Goal: Task Accomplishment & Management: Use online tool/utility

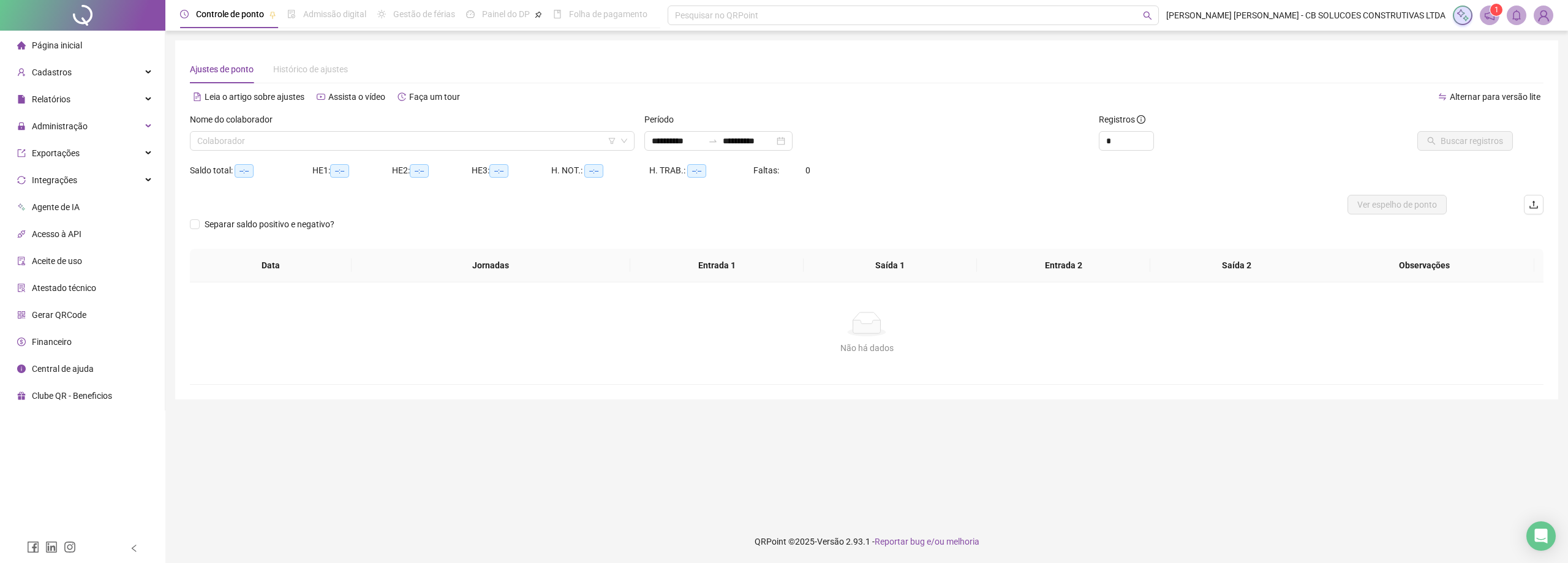
type input "**********"
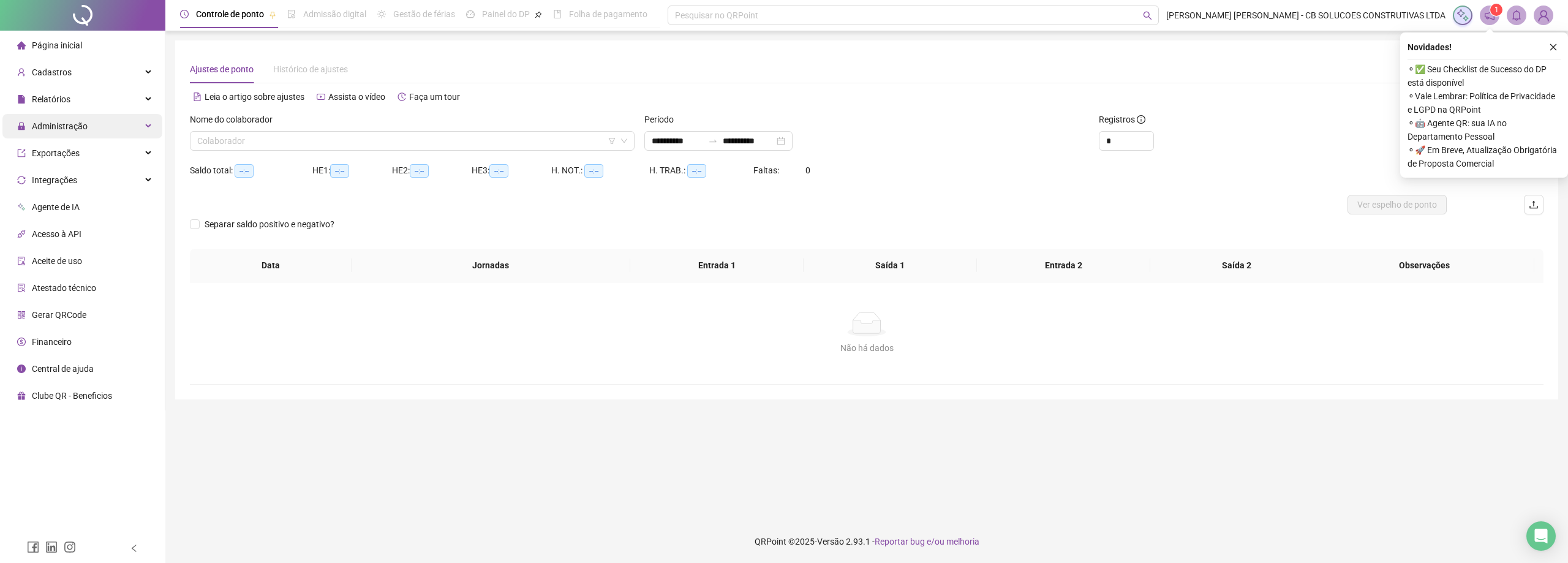
click at [126, 129] on div "Administração" at bounding box center [82, 126] width 160 height 25
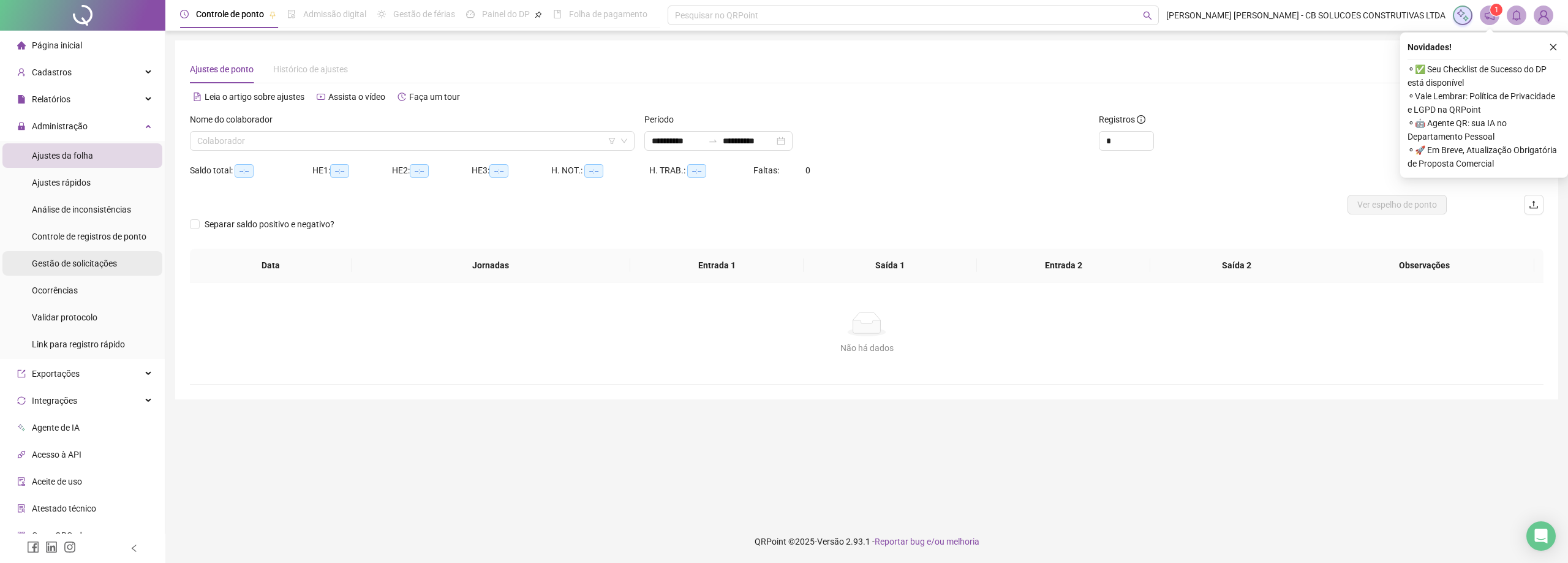
click at [83, 262] on span "Gestão de solicitações" at bounding box center [74, 263] width 85 height 10
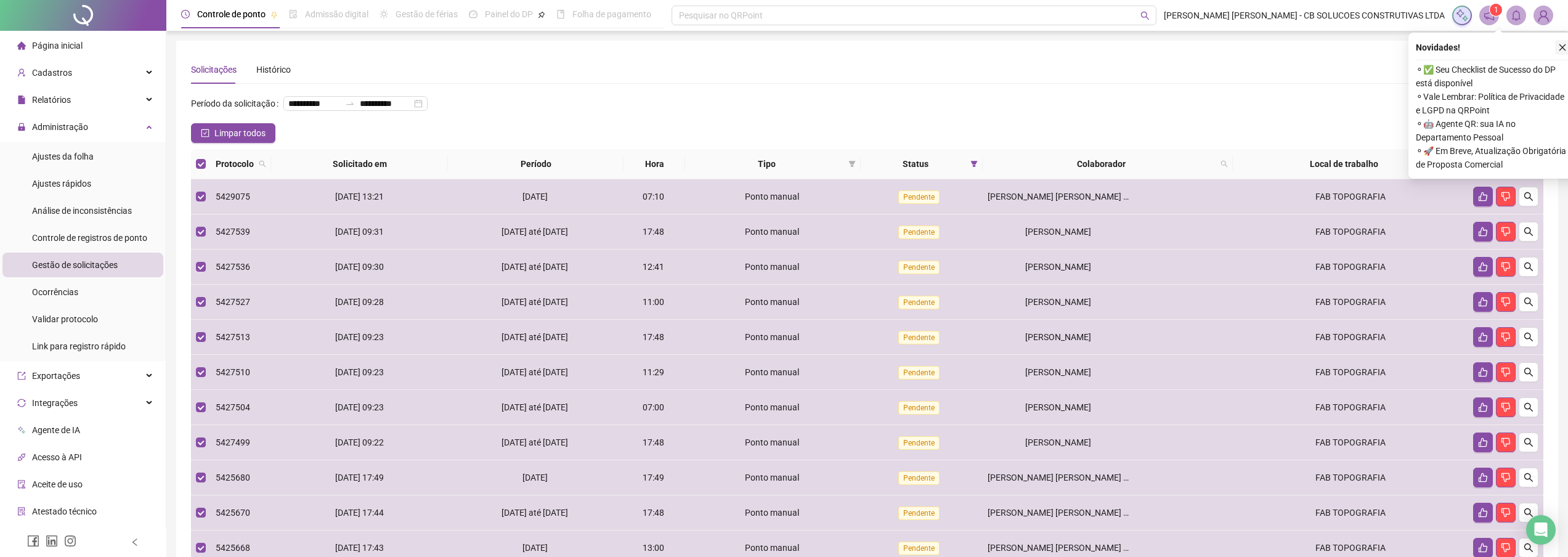
click at [1561, 44] on icon "close" at bounding box center [1562, 47] width 9 height 9
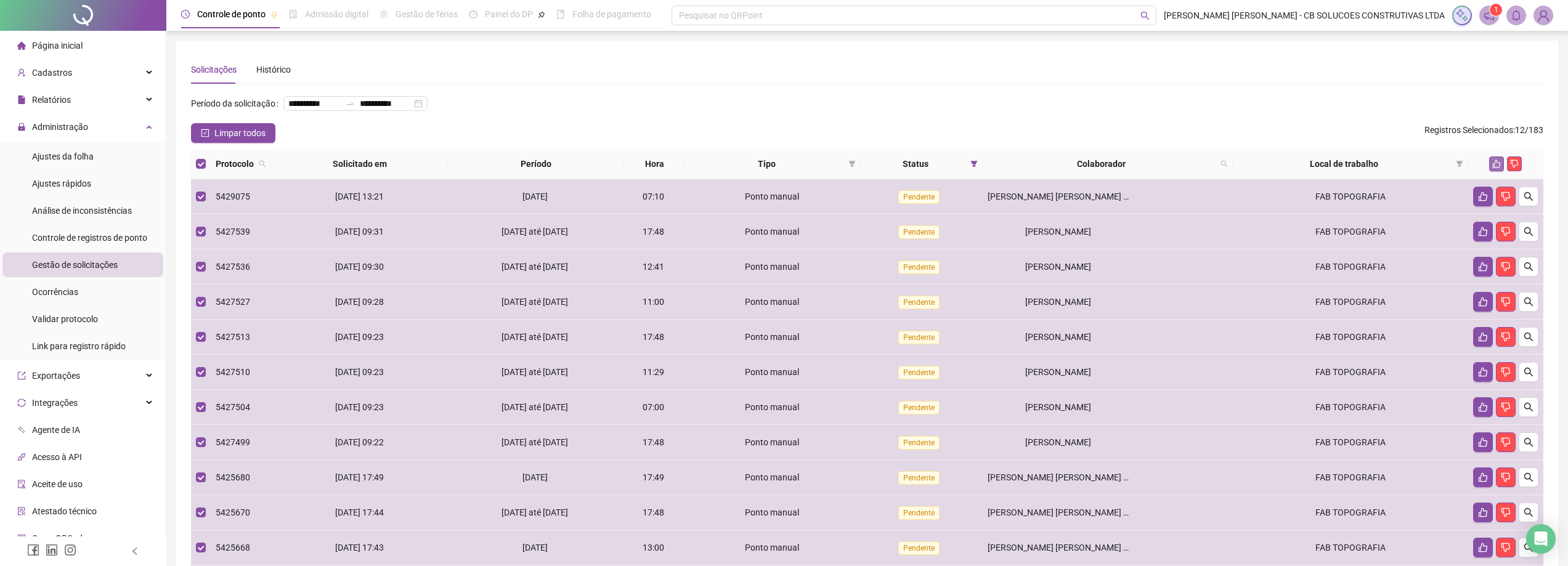
click at [1500, 161] on icon "like" at bounding box center [1496, 164] width 9 height 9
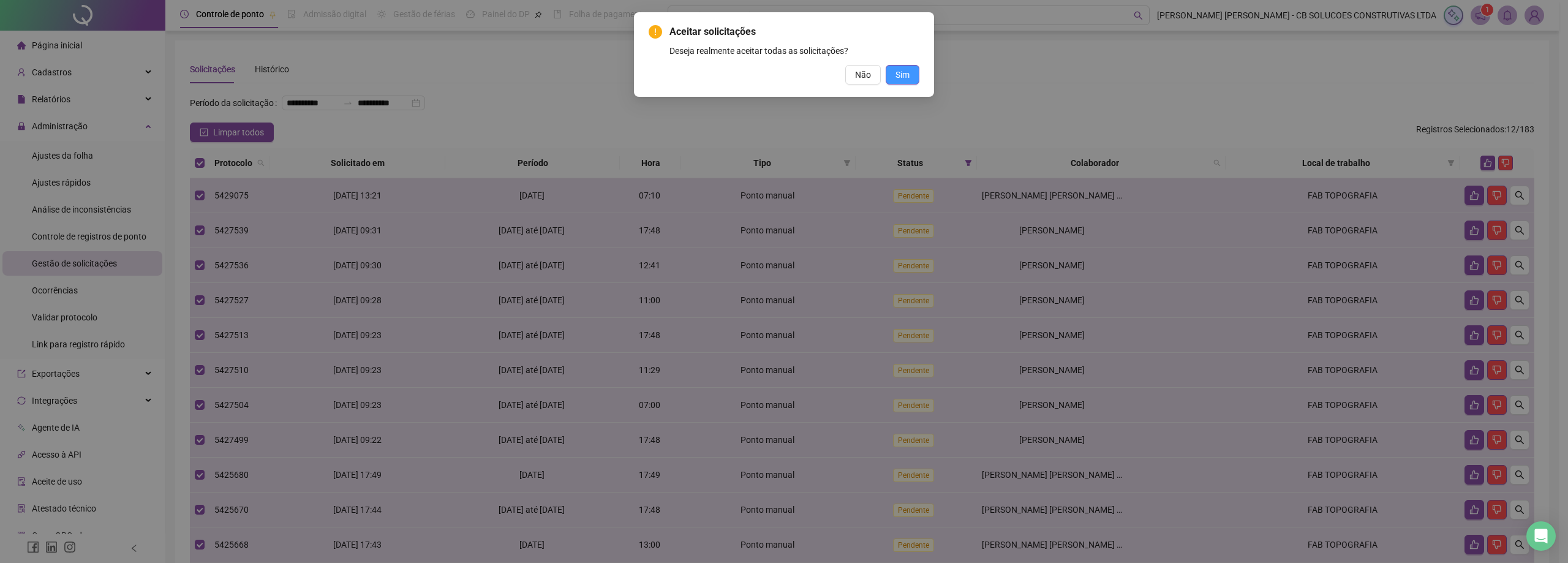
click at [903, 80] on span "Sim" at bounding box center [902, 75] width 14 height 13
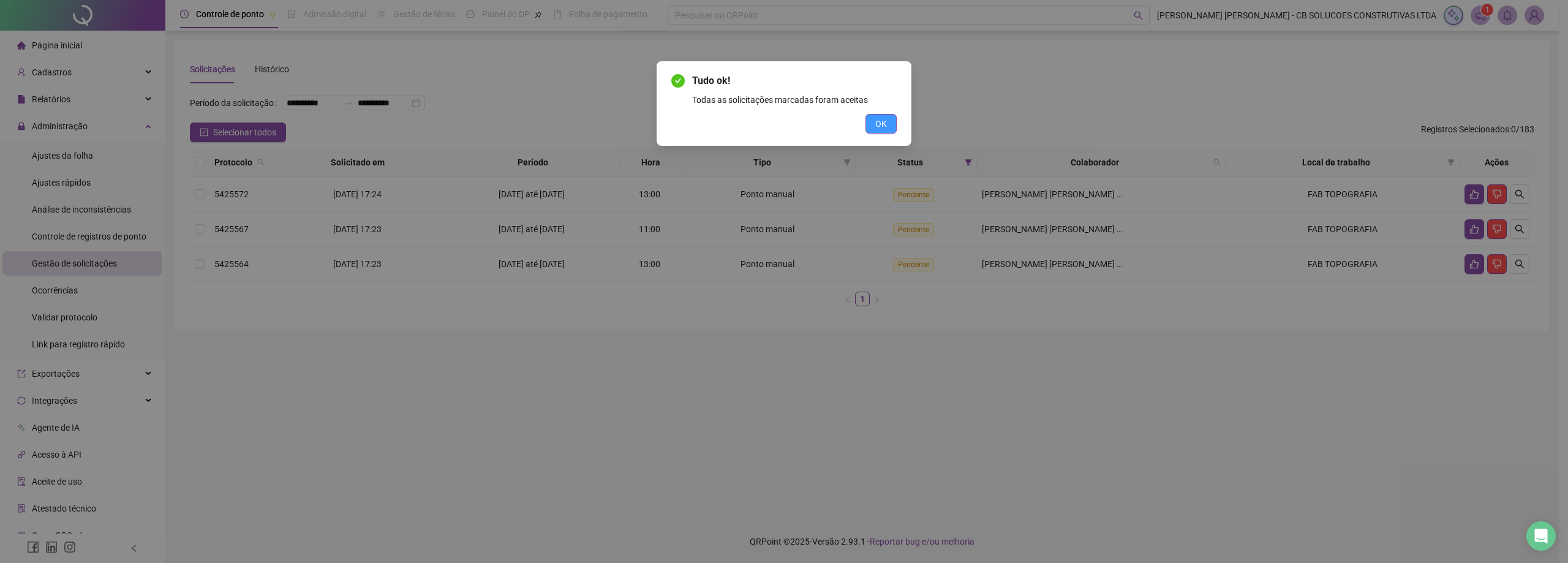
click at [880, 129] on span "OK" at bounding box center [881, 124] width 12 height 13
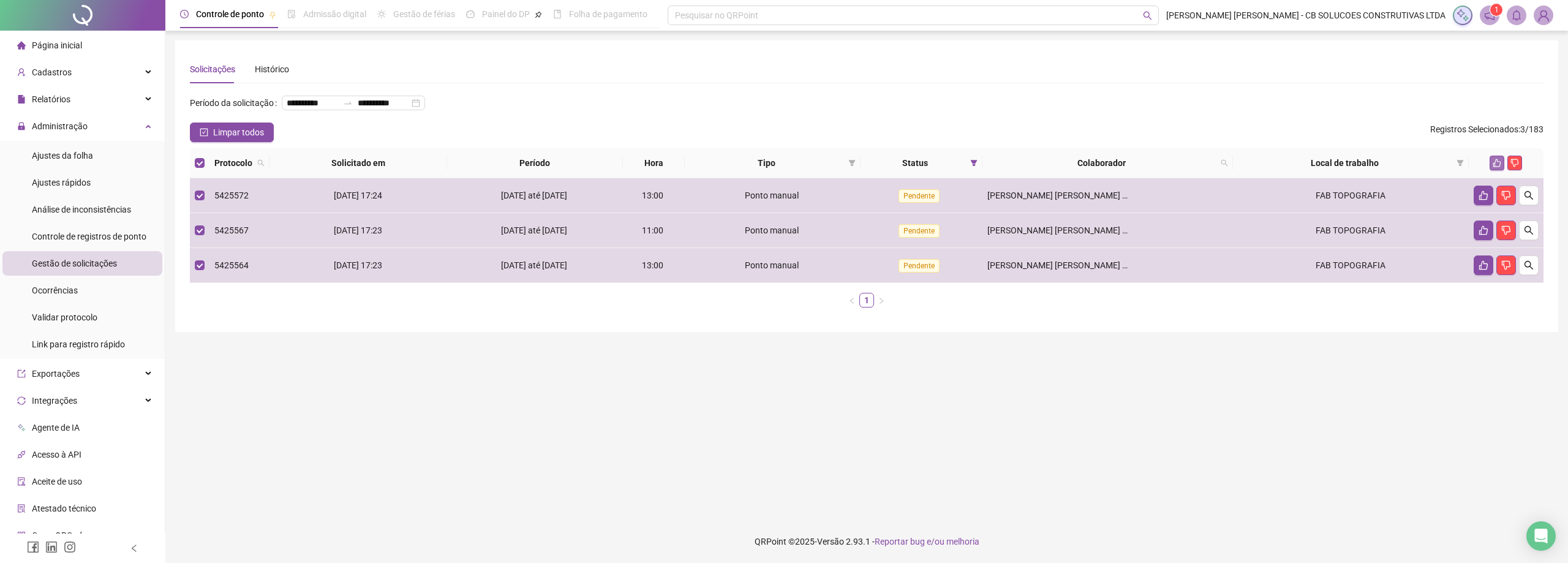
click at [1499, 160] on icon "like" at bounding box center [1497, 163] width 9 height 9
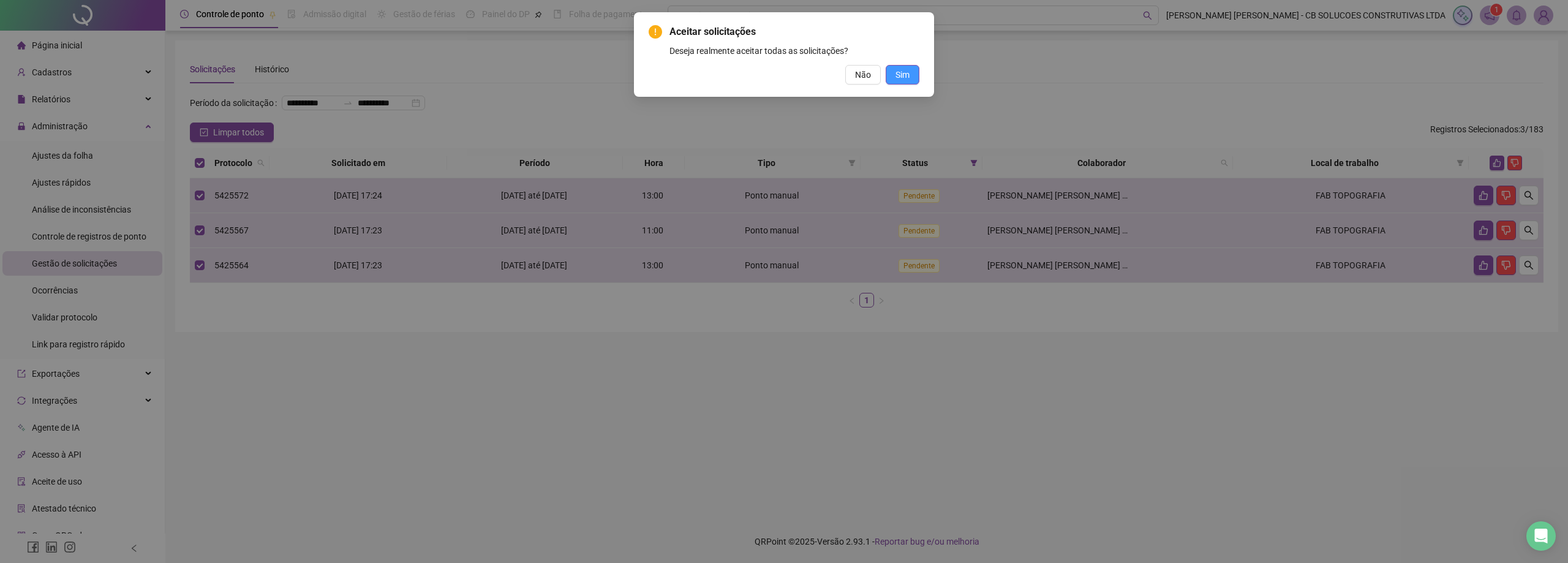
click at [896, 73] on span "Sim" at bounding box center [902, 75] width 14 height 13
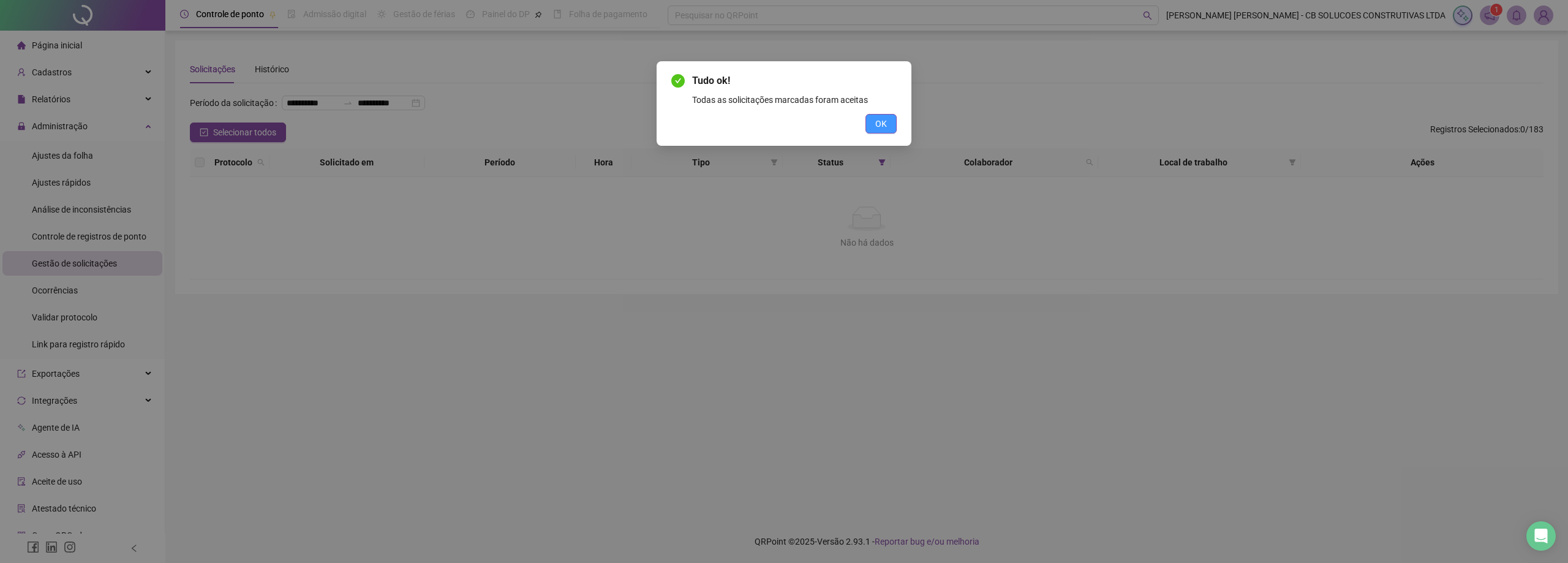
click at [878, 121] on span "OK" at bounding box center [881, 124] width 12 height 13
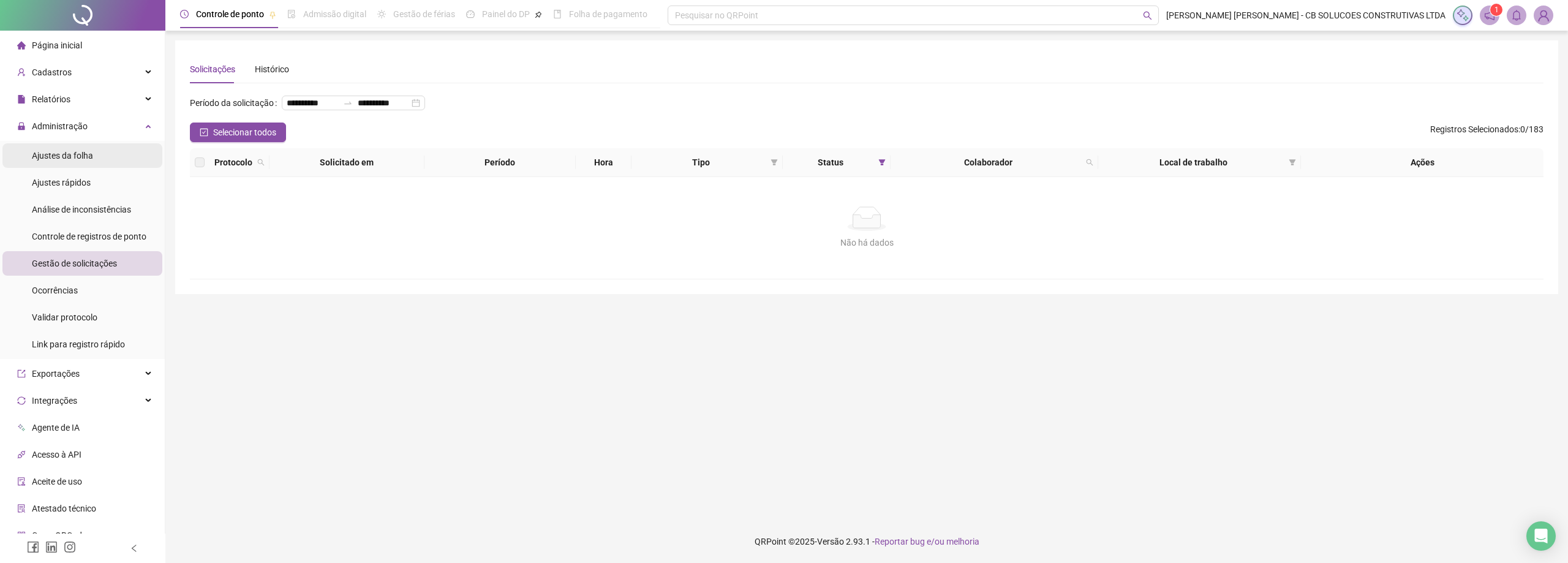
click at [97, 159] on li "Ajustes da folha" at bounding box center [82, 156] width 160 height 25
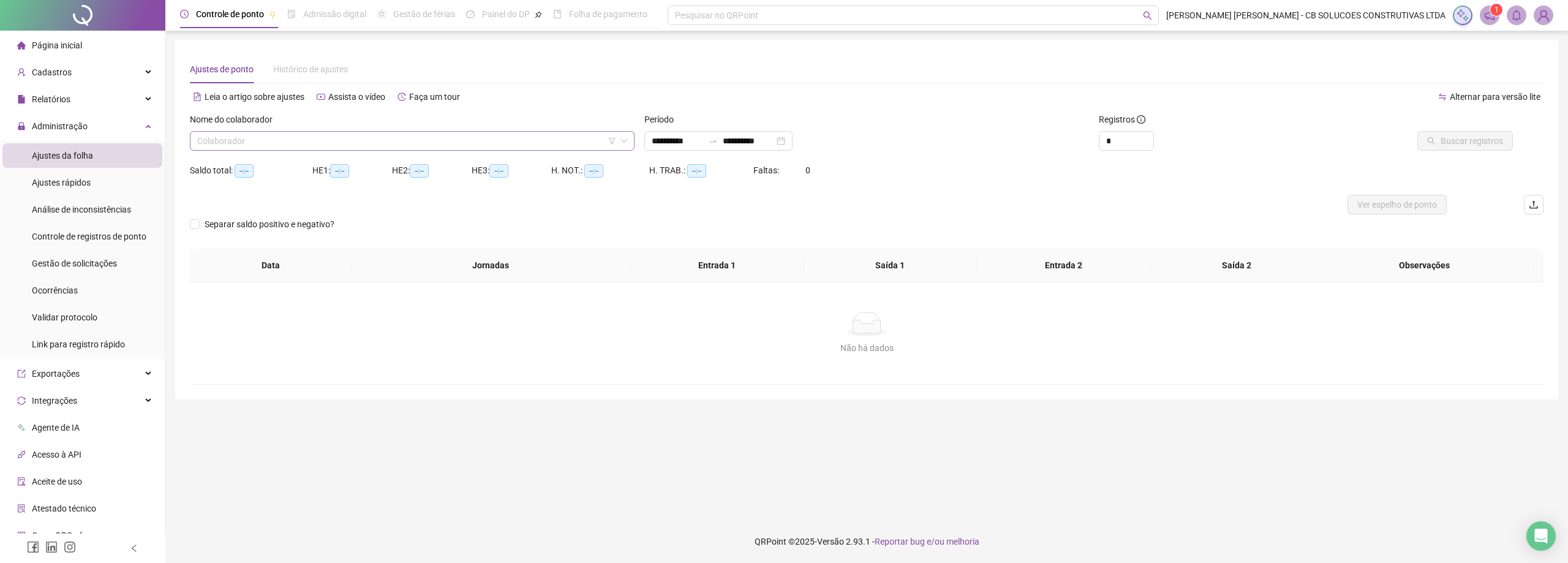
type input "**********"
click at [276, 132] on input "search" at bounding box center [406, 141] width 419 height 18
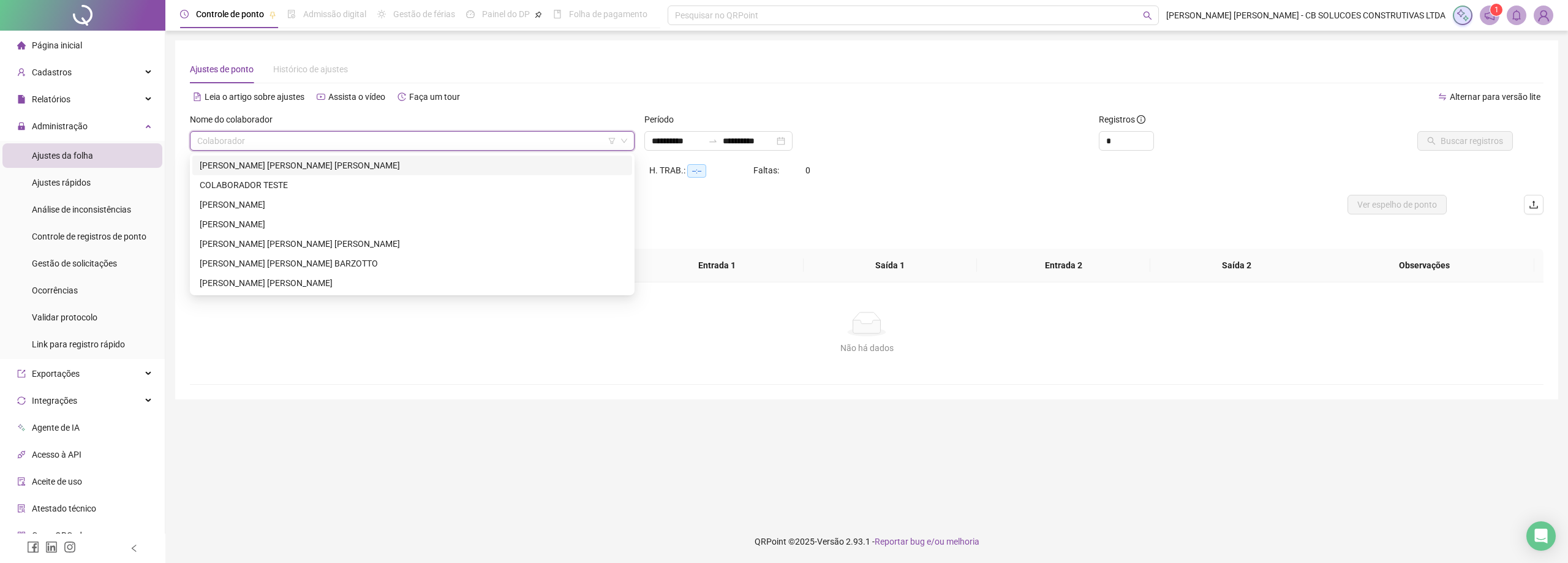
click at [258, 163] on div "[PERSON_NAME] [PERSON_NAME] [PERSON_NAME]" at bounding box center [412, 166] width 425 height 13
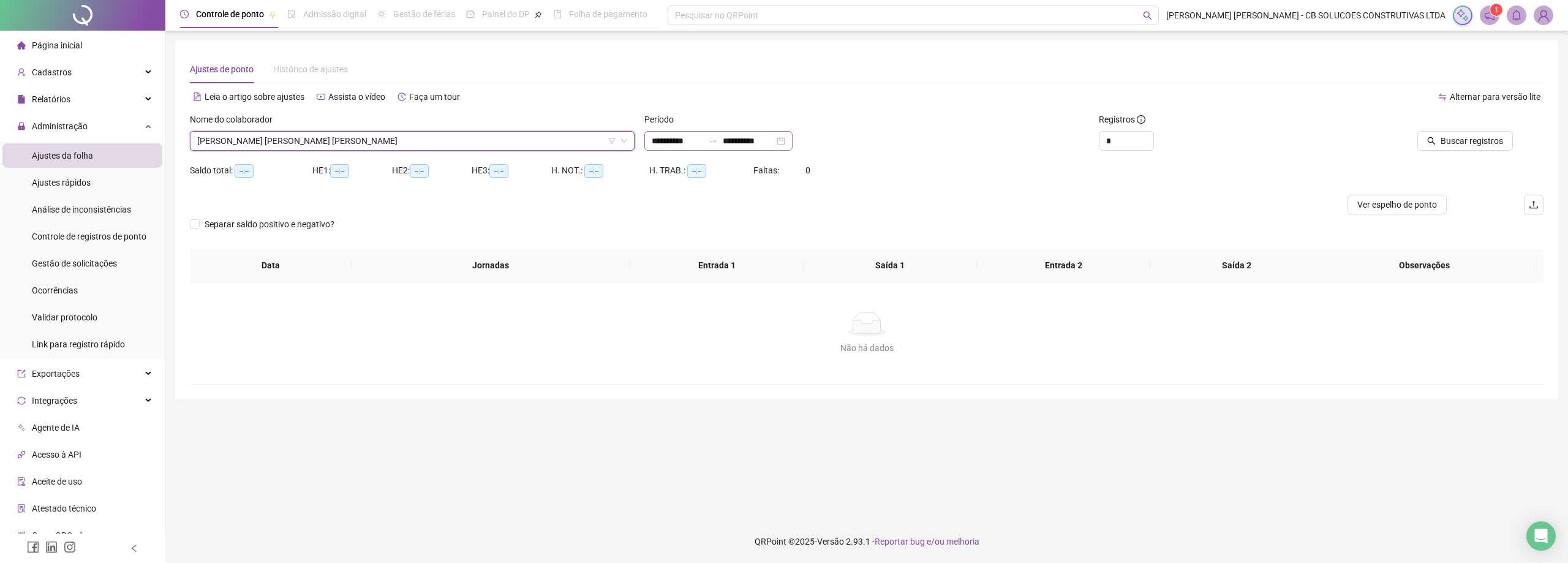
click at [775, 150] on div "**********" at bounding box center [718, 141] width 148 height 20
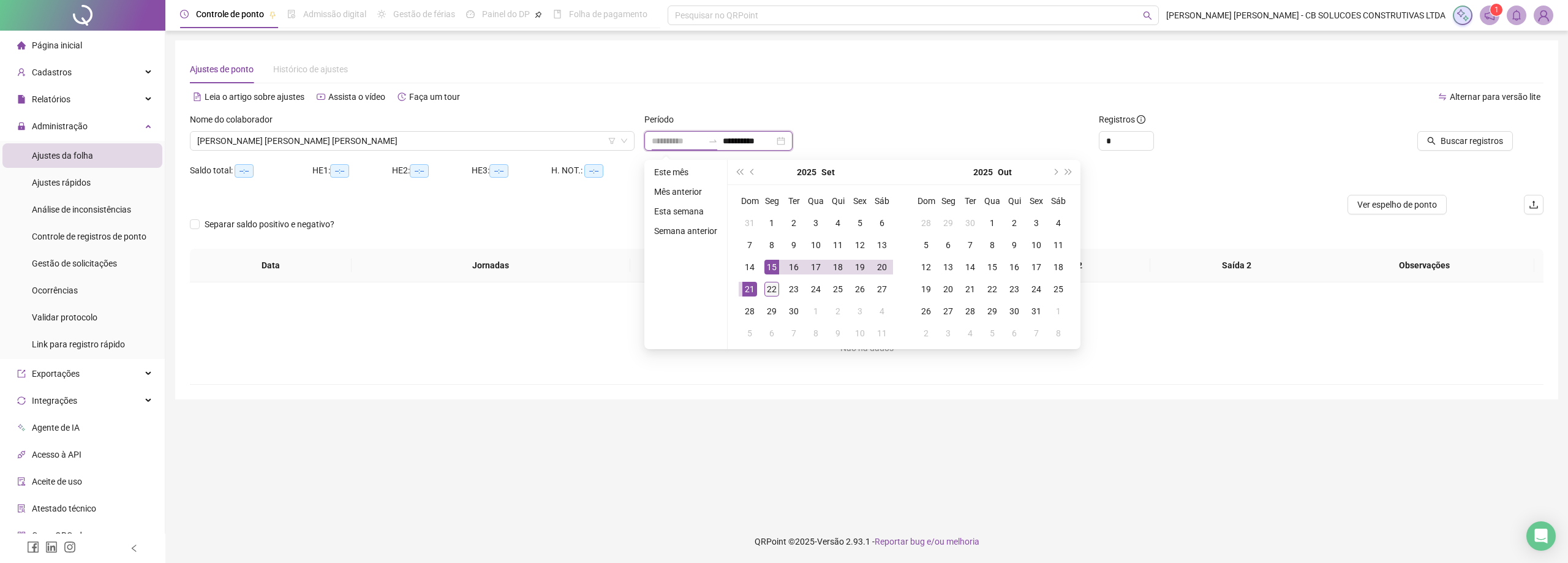
type input "**********"
click at [775, 280] on td "22" at bounding box center [772, 289] width 22 height 22
type input "**********"
click at [774, 222] on div "1" at bounding box center [772, 223] width 15 height 15
type input "**********"
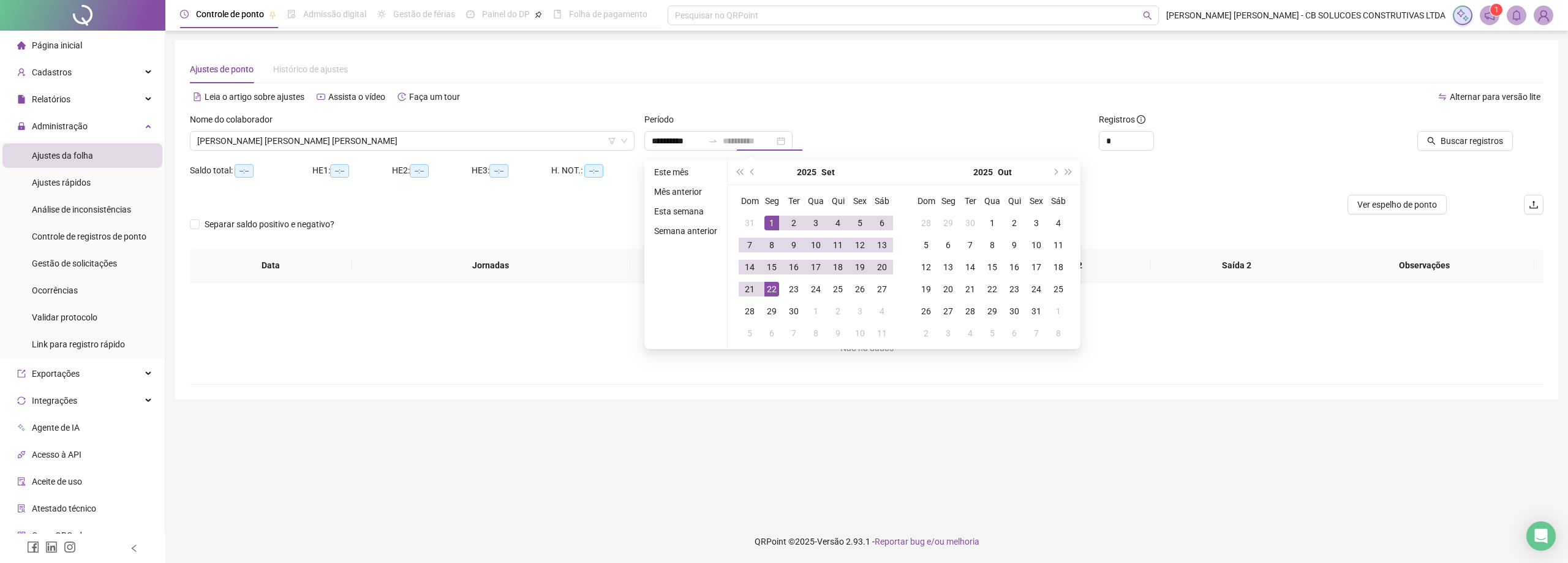
type input "**********"
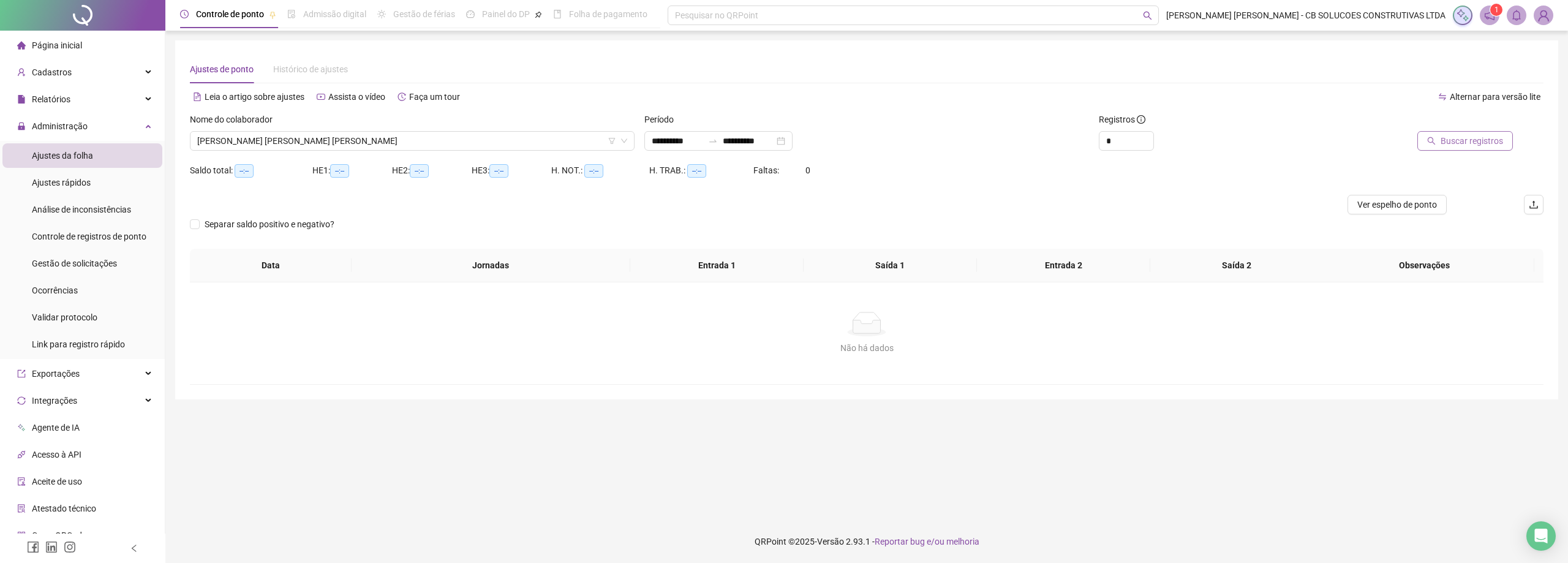
click at [1469, 139] on span "Buscar registros" at bounding box center [1472, 141] width 63 height 13
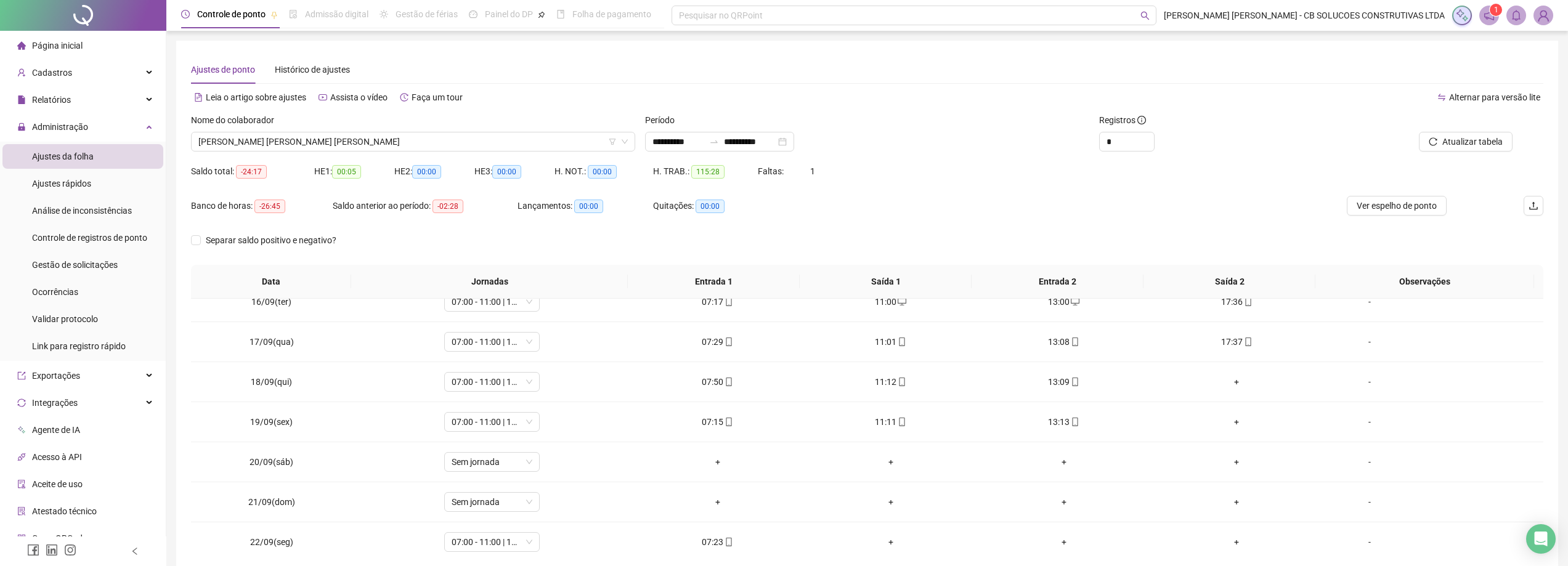
scroll to position [617, 0]
click at [118, 564] on div at bounding box center [83, 551] width 167 height 30
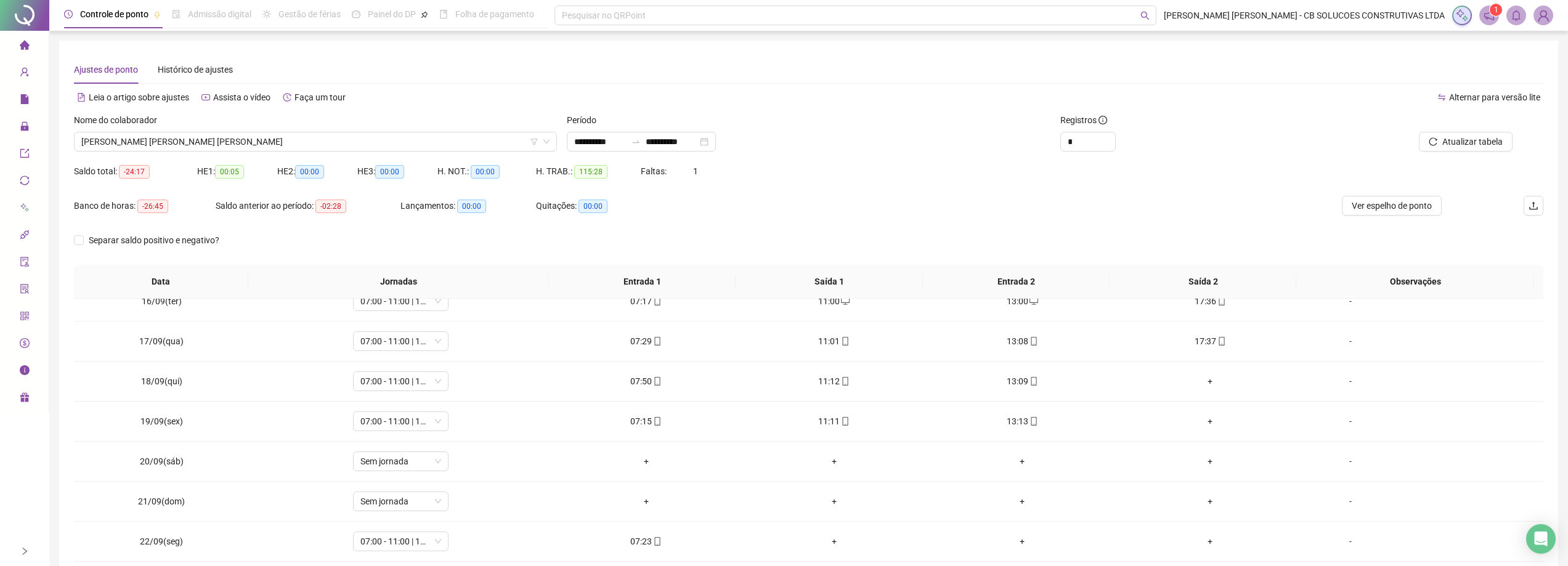
click at [21, 547] on icon "right" at bounding box center [25, 551] width 9 height 9
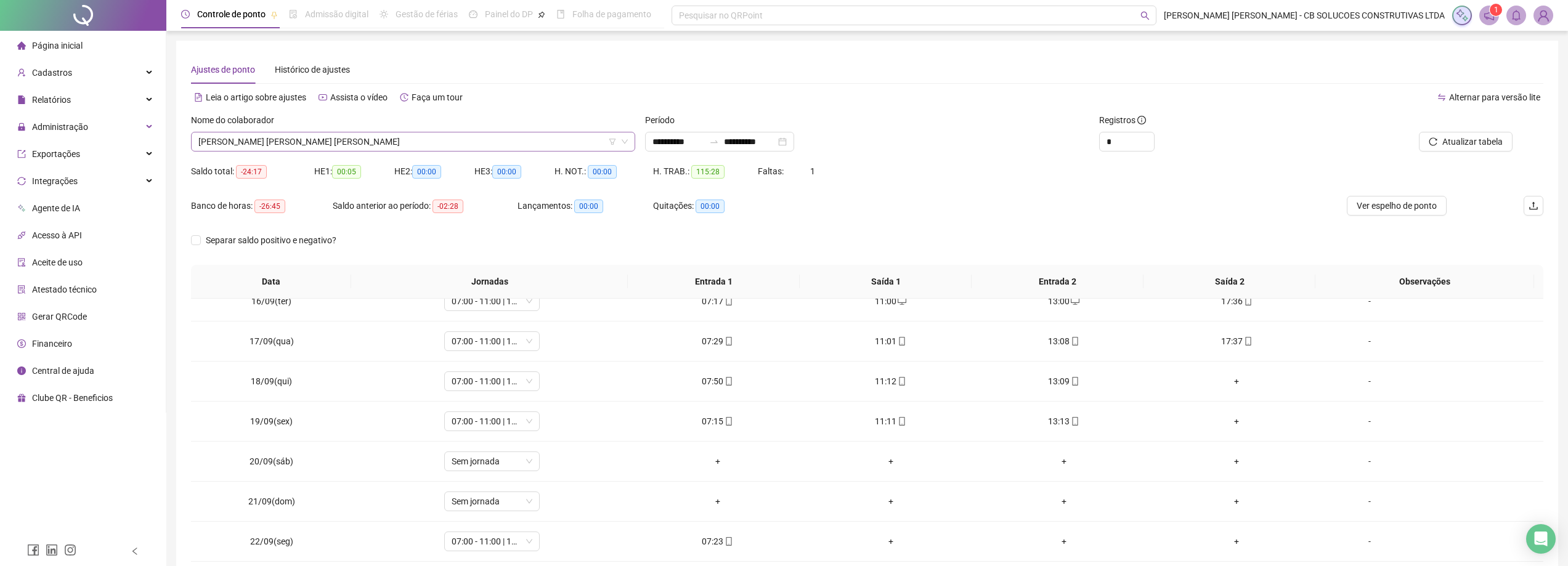
click at [327, 148] on span "[PERSON_NAME] [PERSON_NAME] [PERSON_NAME]" at bounding box center [413, 142] width 429 height 18
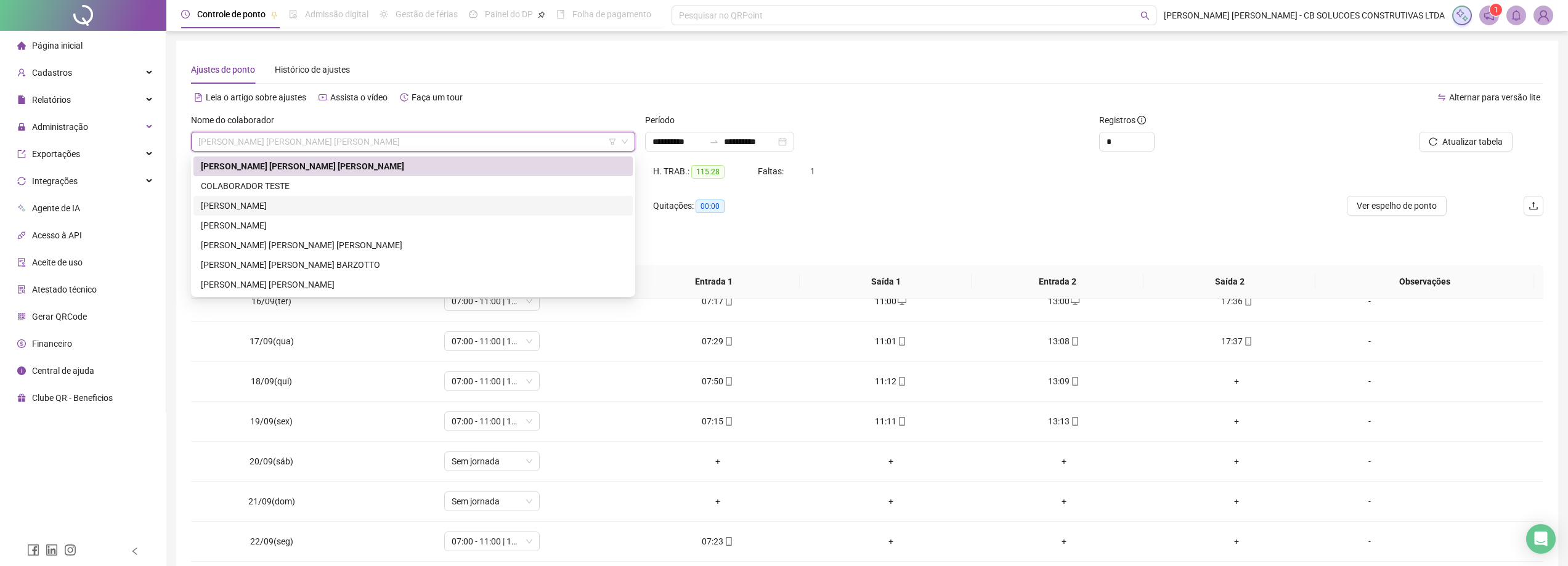
click at [278, 207] on div "[PERSON_NAME]" at bounding box center [413, 205] width 425 height 14
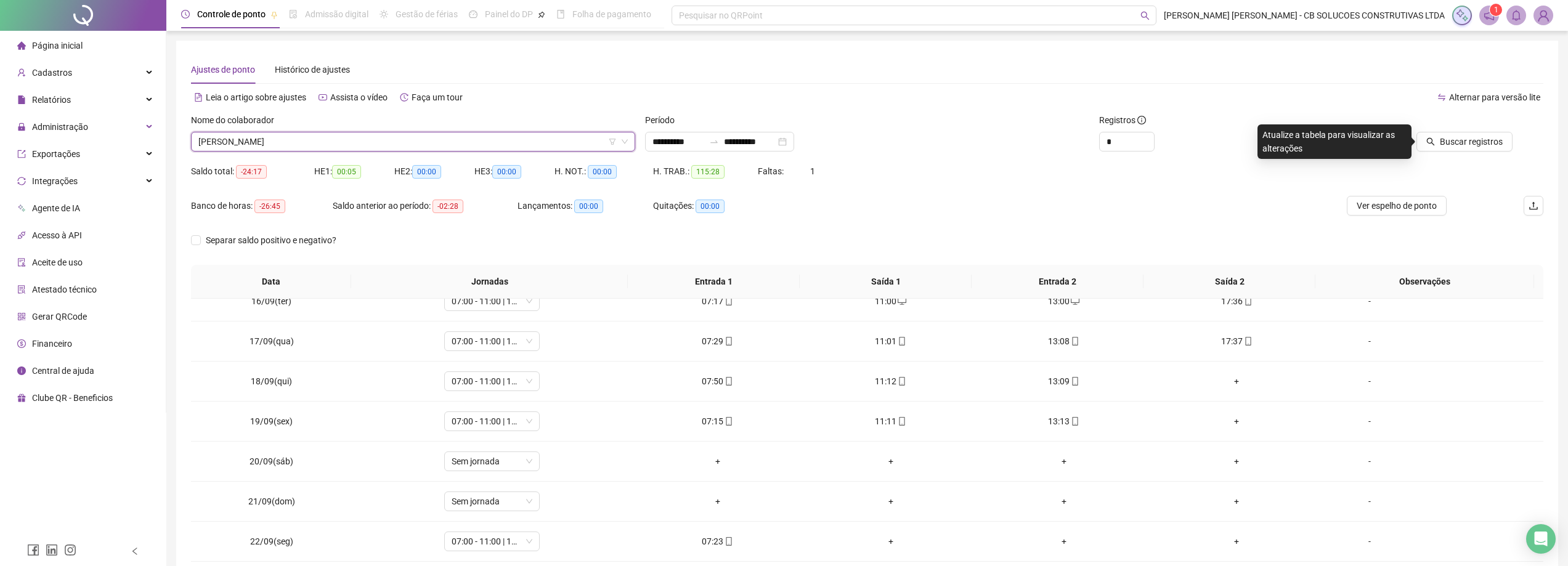
click at [1464, 150] on button "Buscar registros" at bounding box center [1464, 142] width 96 height 20
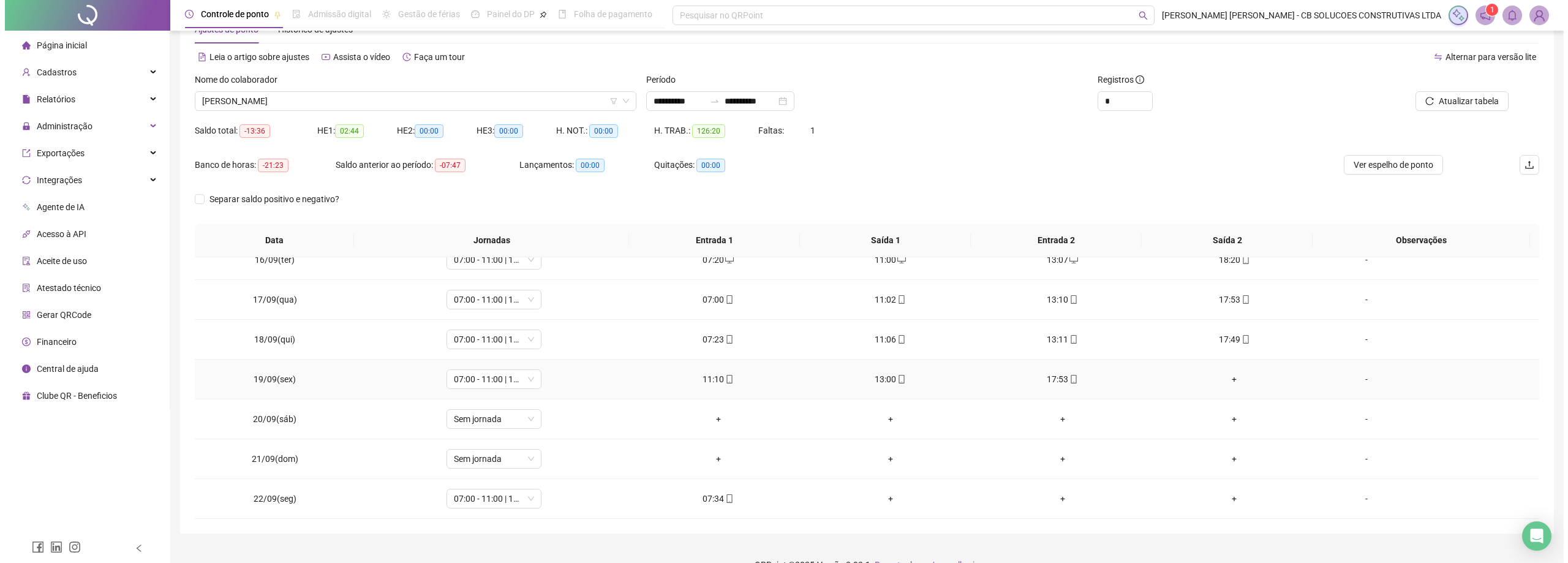
scroll to position [63, 0]
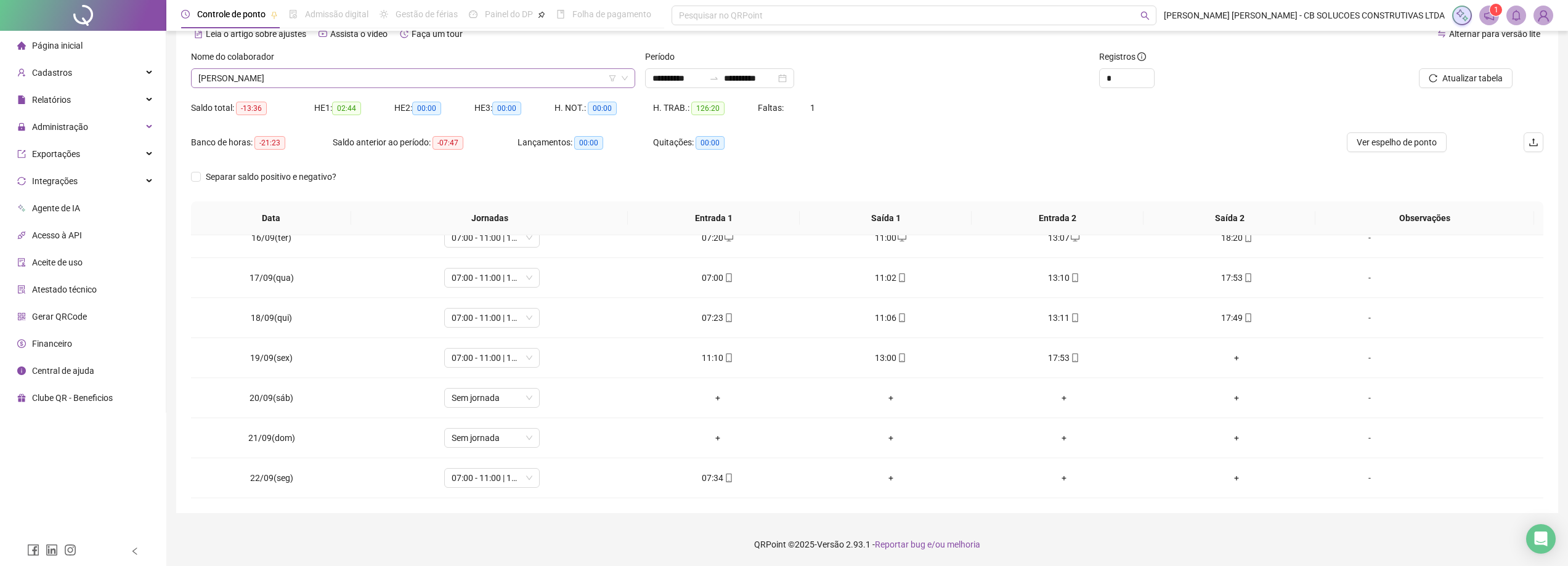
click at [297, 81] on span "[PERSON_NAME]" at bounding box center [413, 78] width 429 height 18
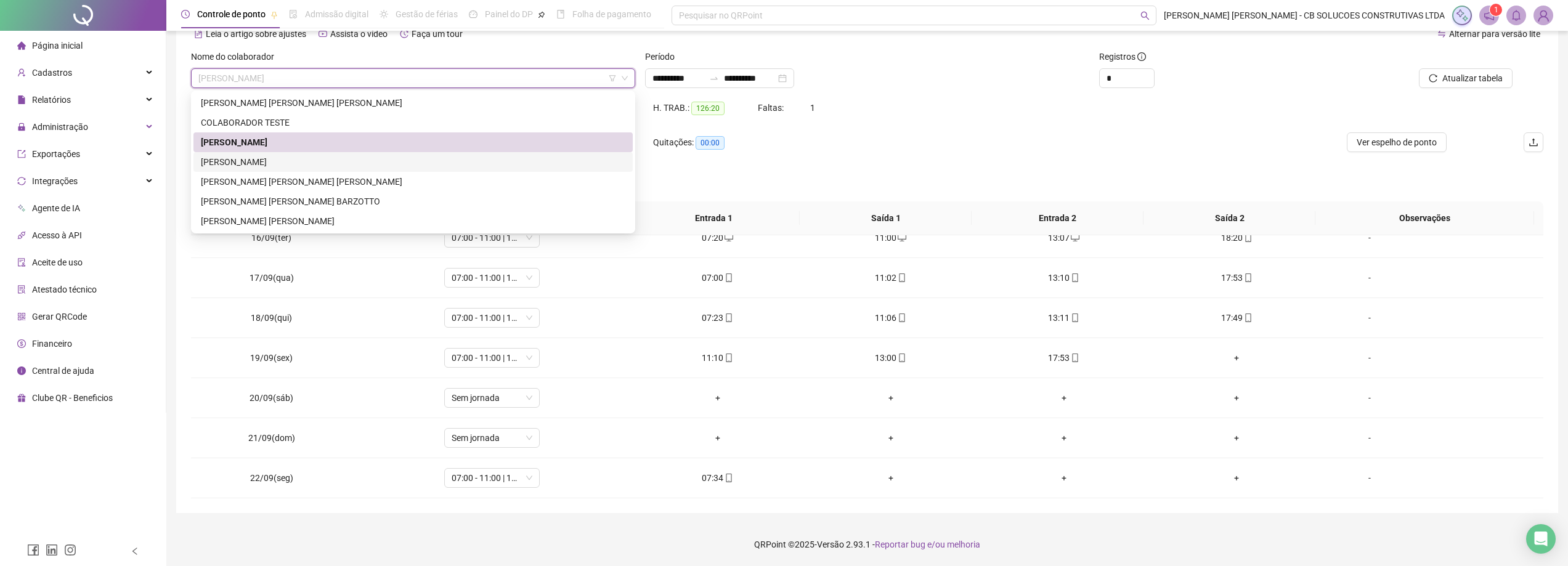
click at [247, 158] on div "[PERSON_NAME]" at bounding box center [413, 162] width 425 height 14
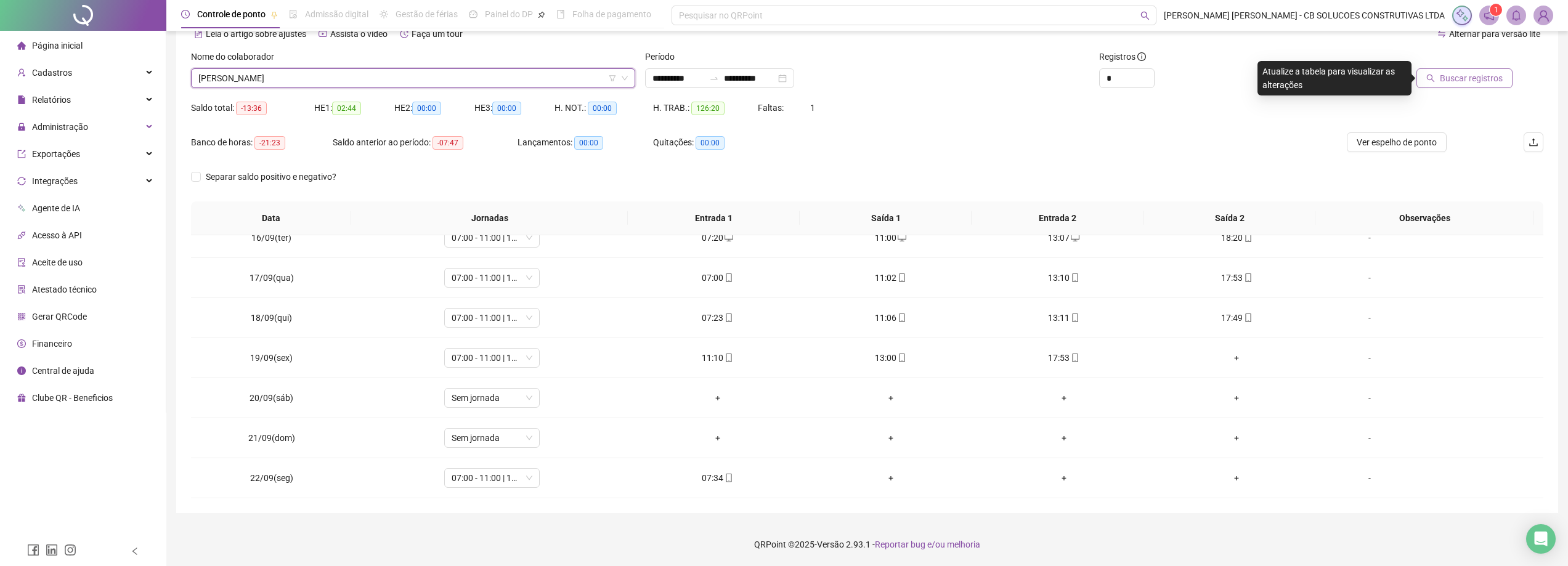
click at [1452, 82] on span "Buscar registros" at bounding box center [1471, 78] width 63 height 14
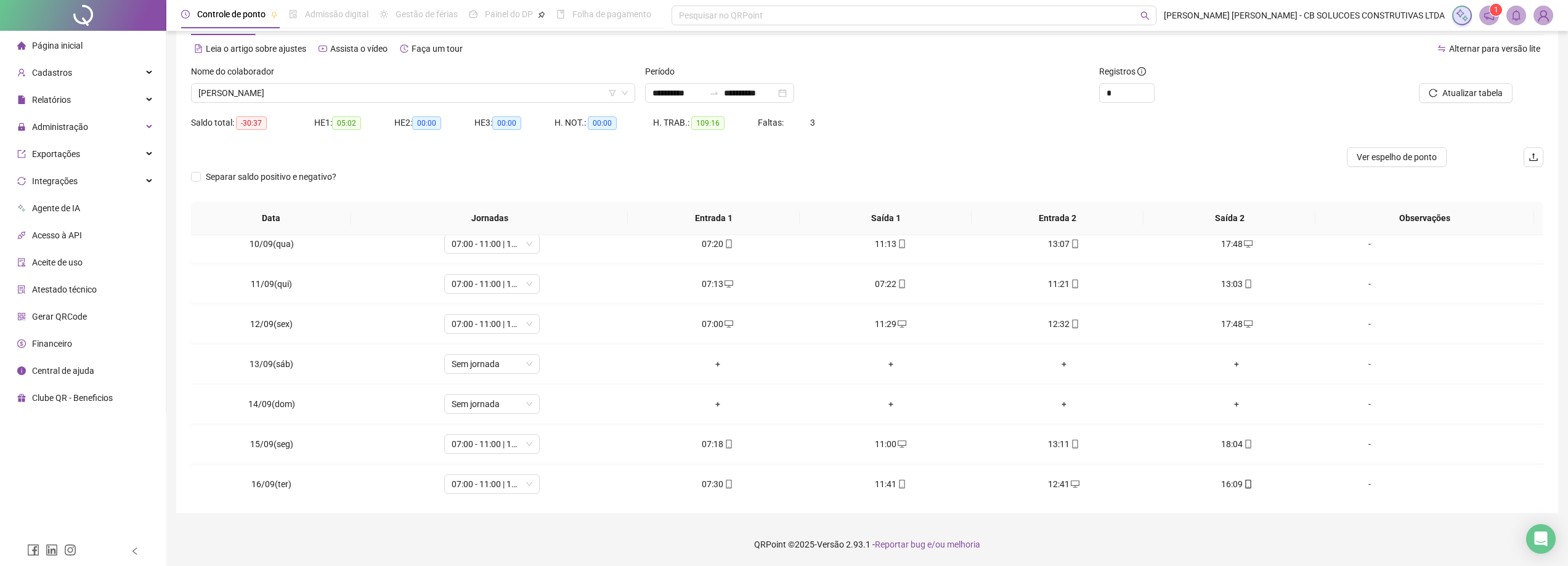
scroll to position [617, 0]
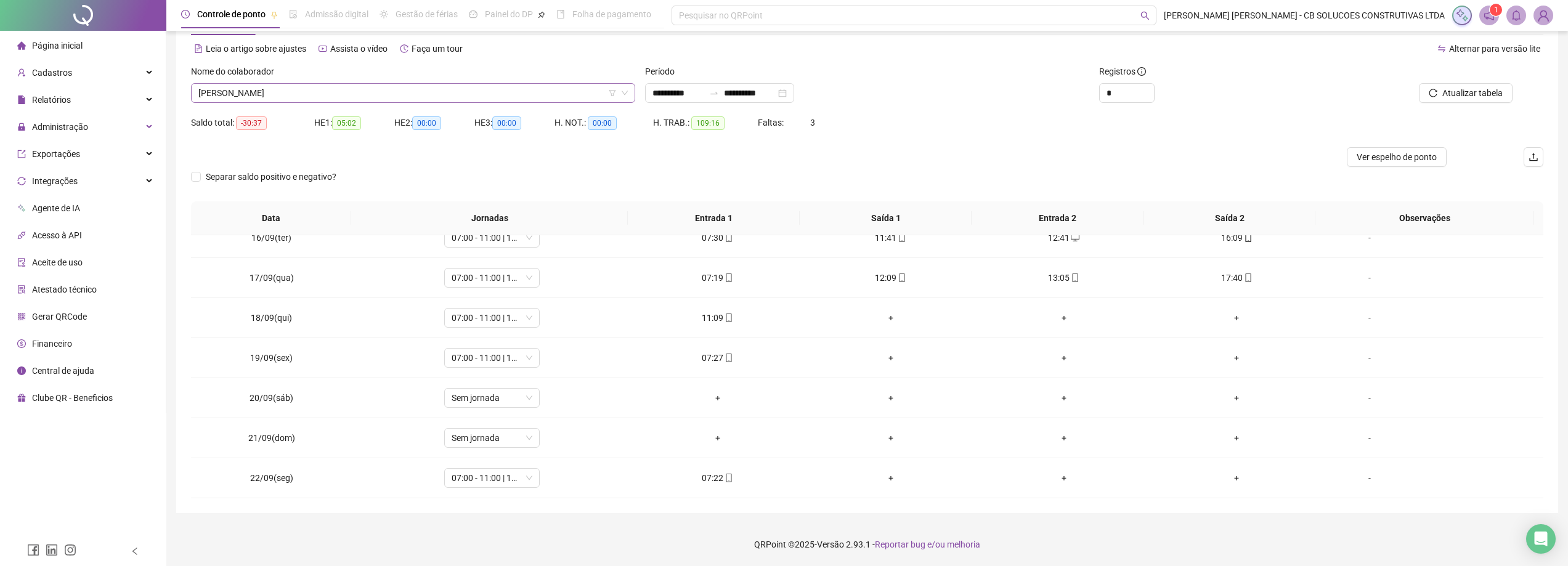
click at [251, 97] on span "[PERSON_NAME]" at bounding box center [413, 93] width 429 height 18
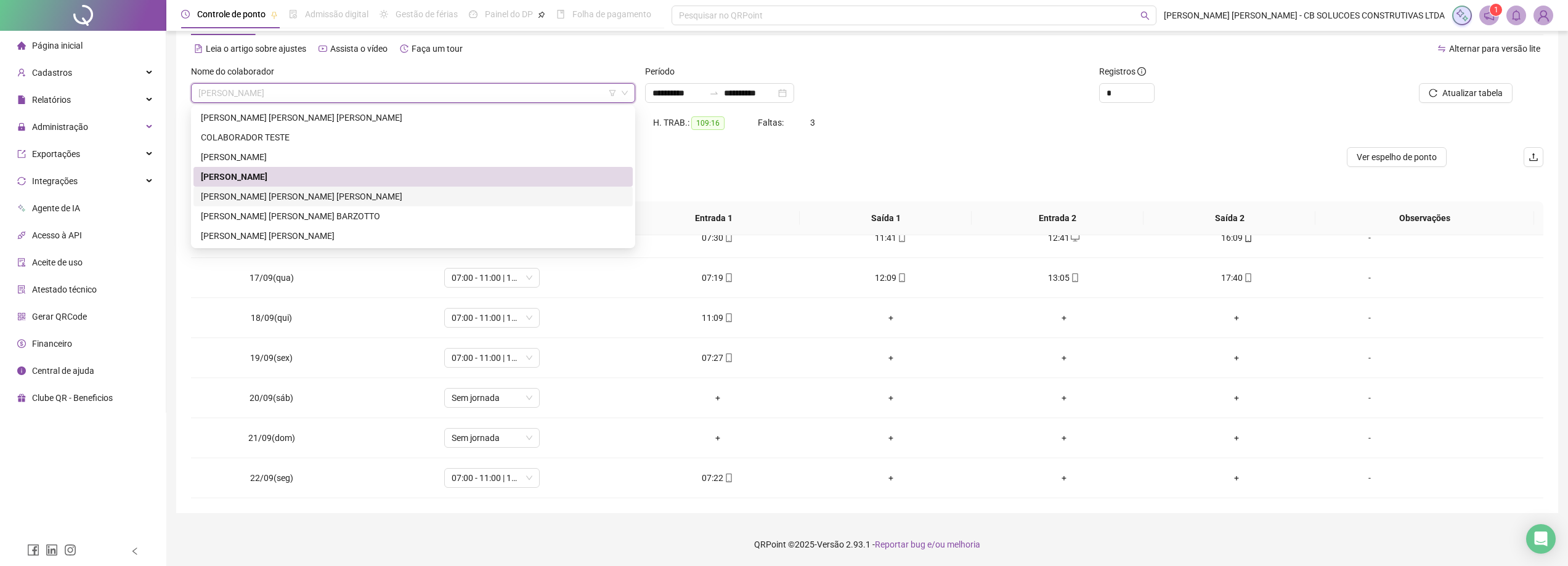
click at [270, 194] on div "[PERSON_NAME] [PERSON_NAME] [PERSON_NAME]" at bounding box center [413, 197] width 425 height 14
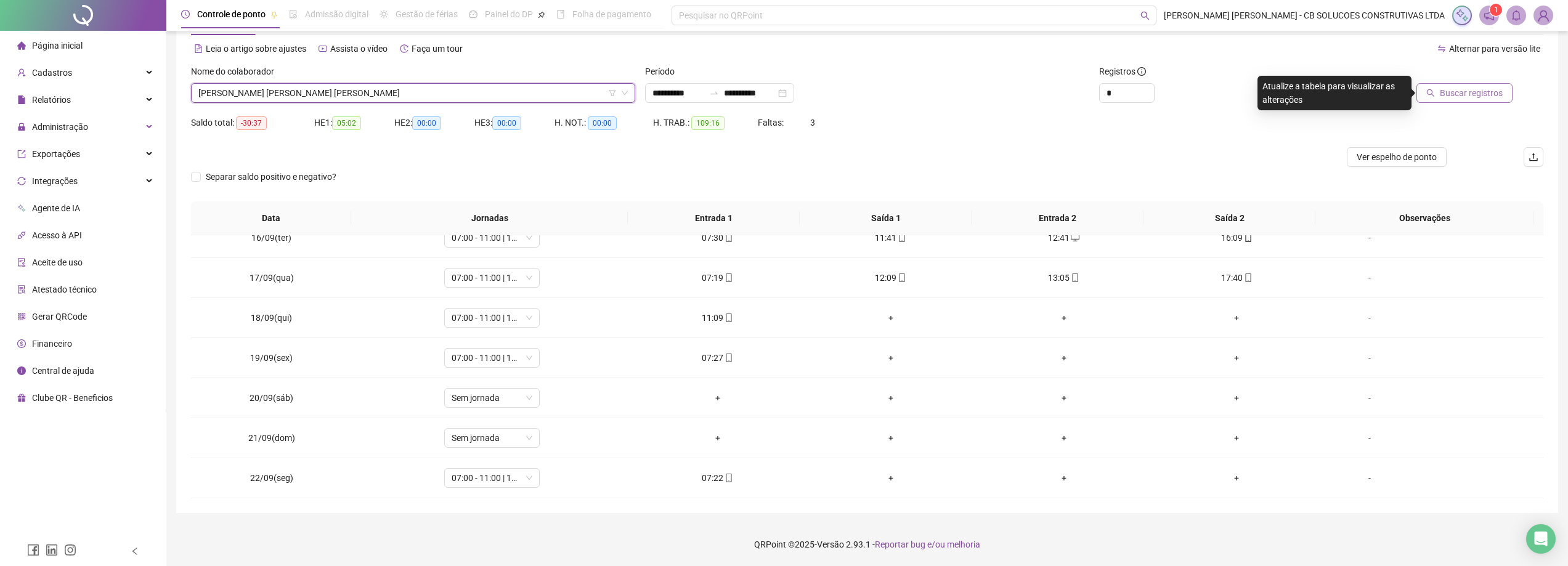
click at [1438, 95] on button "Buscar registros" at bounding box center [1464, 93] width 96 height 20
click at [397, 92] on span "[PERSON_NAME] [PERSON_NAME] [PERSON_NAME]" at bounding box center [413, 93] width 429 height 18
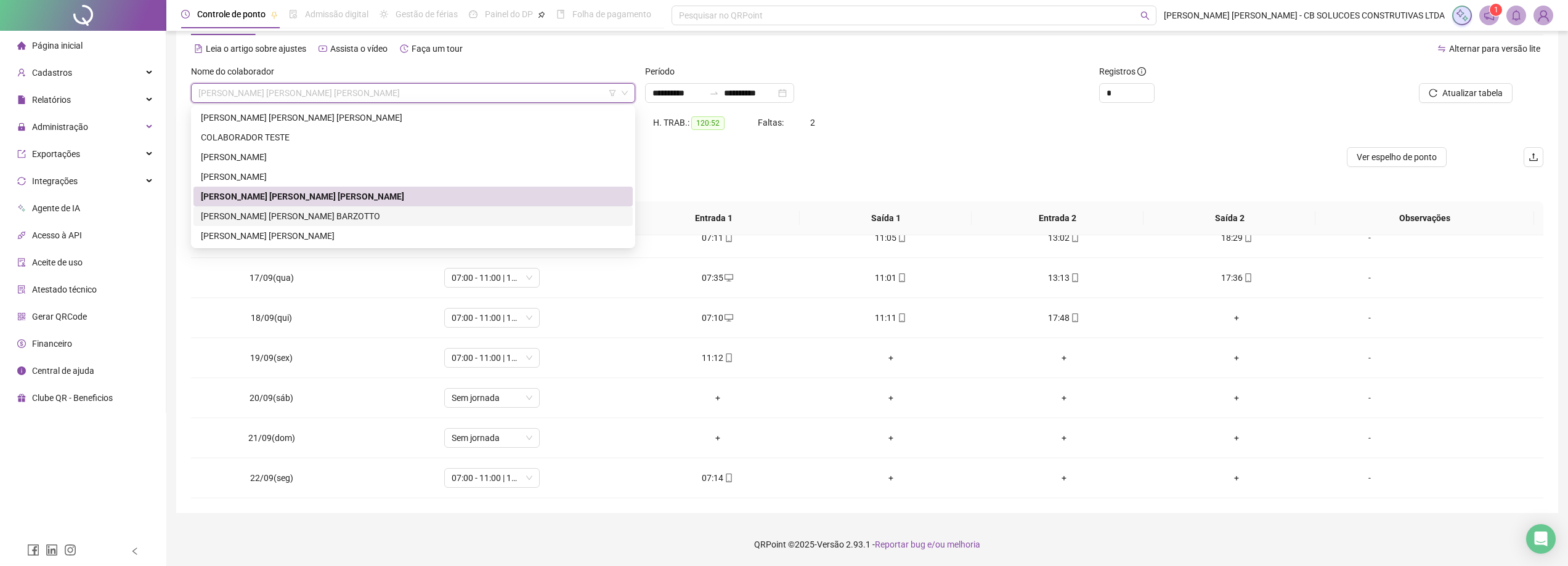
click at [270, 209] on div "[PERSON_NAME] [PERSON_NAME] BARZOTTO" at bounding box center [413, 216] width 425 height 14
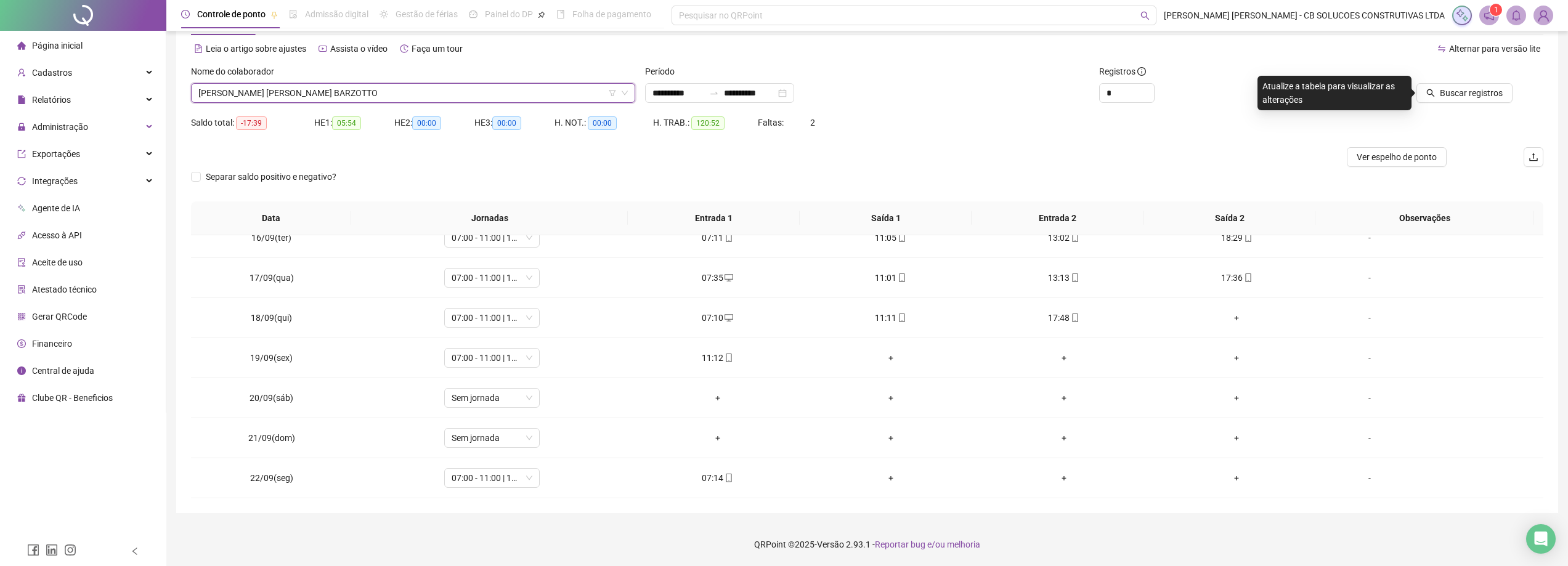
click at [1443, 97] on span "Buscar registros" at bounding box center [1471, 93] width 63 height 14
click at [290, 95] on span "[PERSON_NAME] [PERSON_NAME] BARZOTTO" at bounding box center [413, 93] width 429 height 18
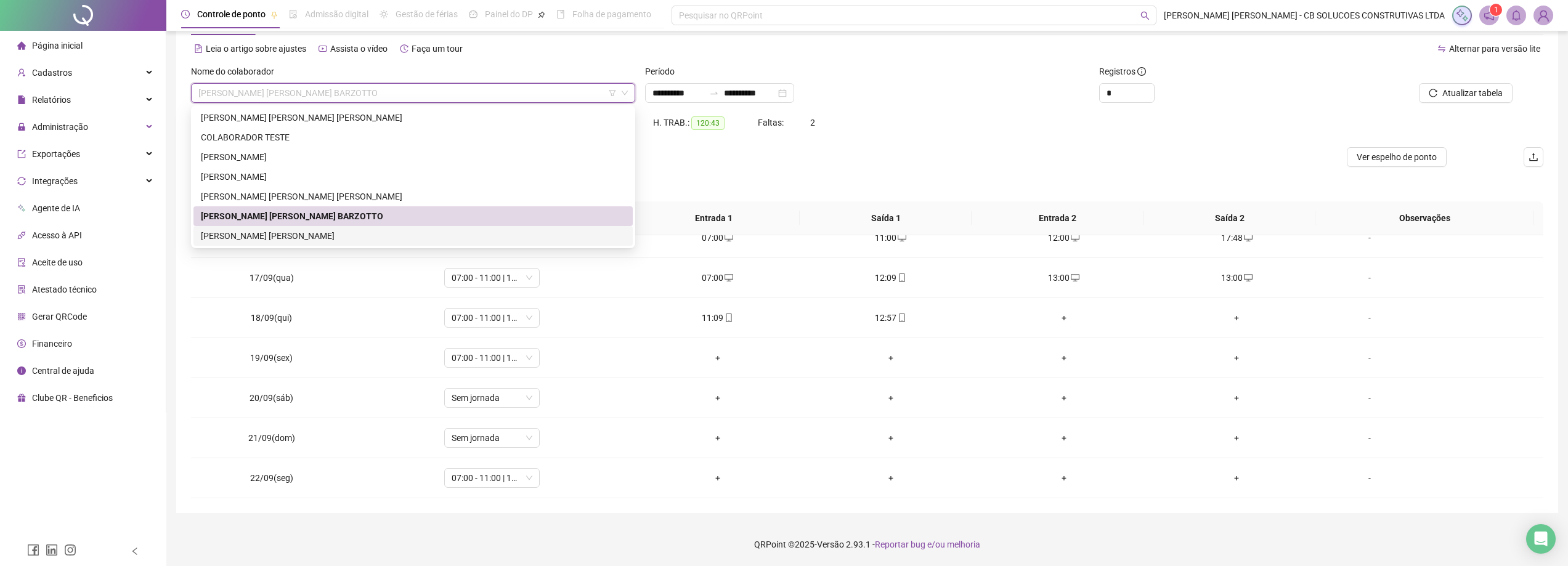
click at [241, 234] on div "[PERSON_NAME] [PERSON_NAME]" at bounding box center [413, 236] width 425 height 14
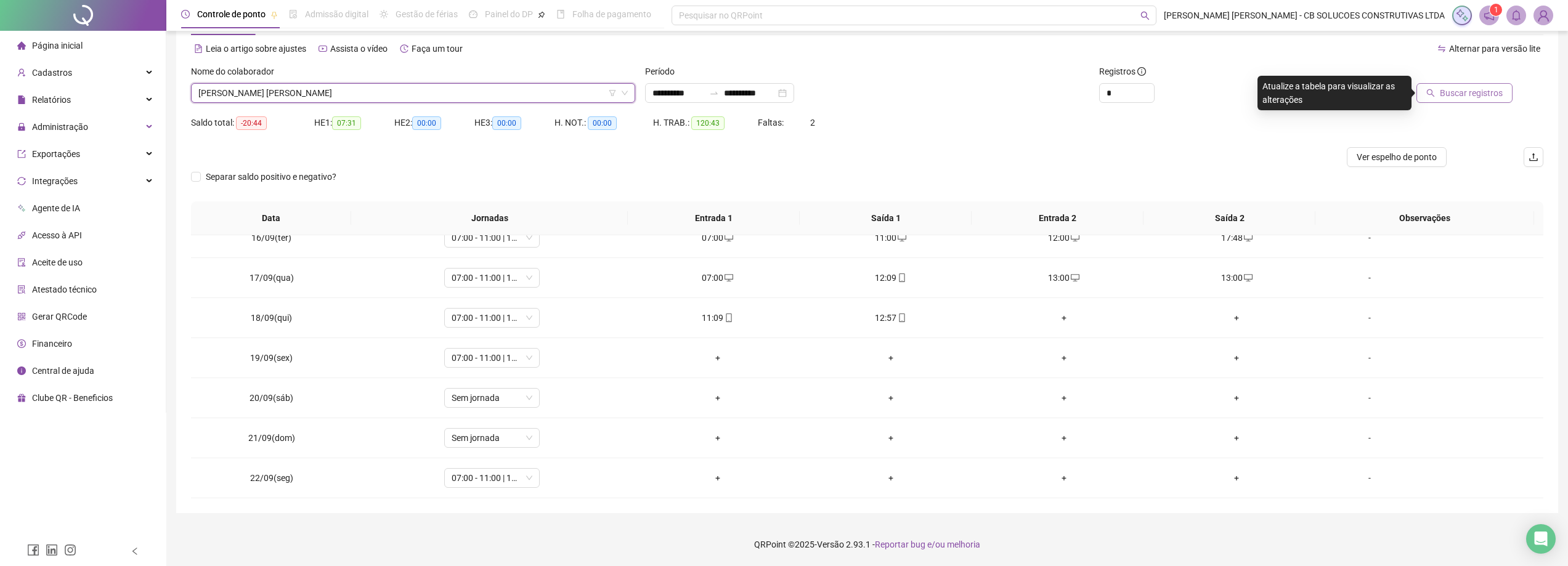
click at [1457, 96] on span "Buscar registros" at bounding box center [1471, 93] width 63 height 14
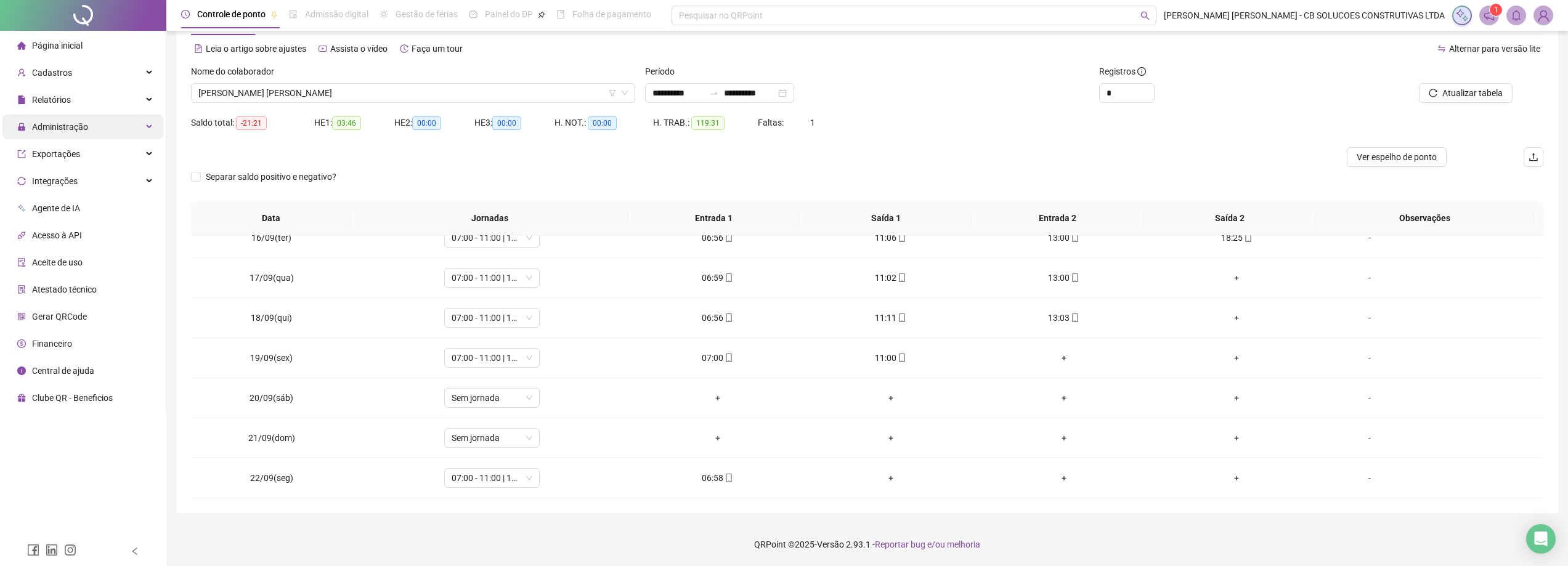
click at [74, 122] on span "Administração" at bounding box center [60, 127] width 56 height 10
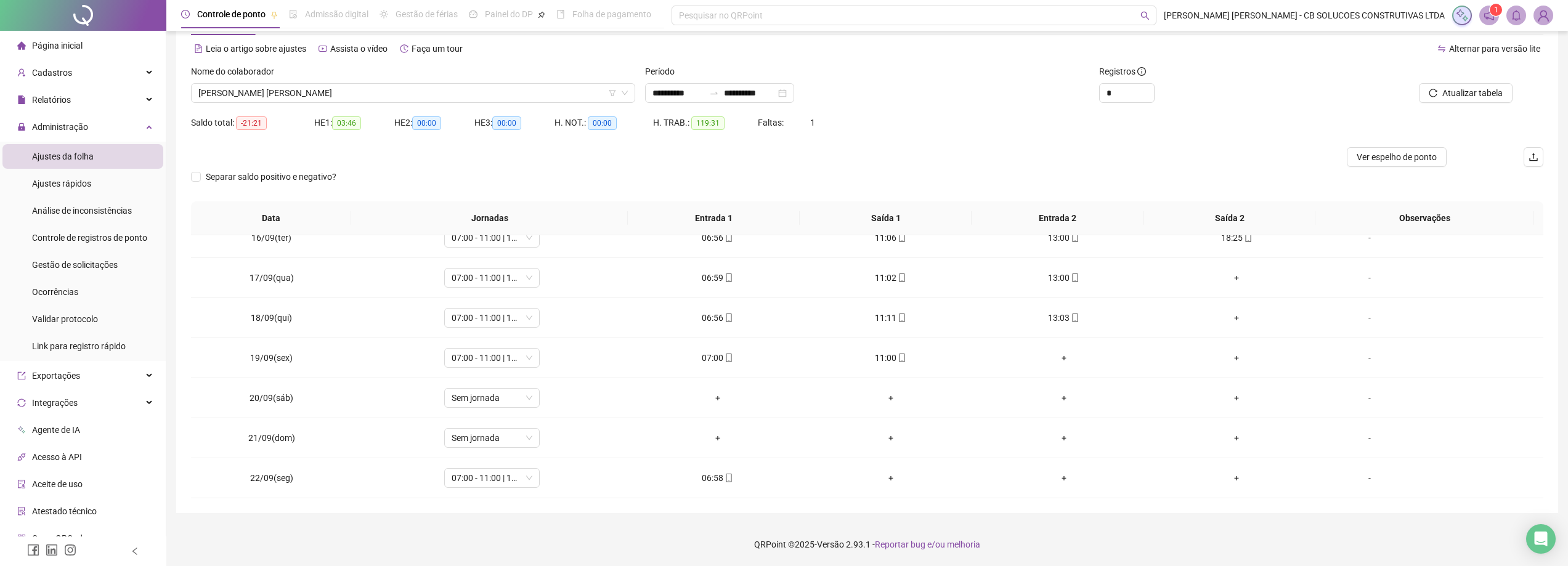
click at [77, 265] on span "Gestão de solicitações" at bounding box center [75, 265] width 86 height 10
